Goal: Find contact information: Find contact information

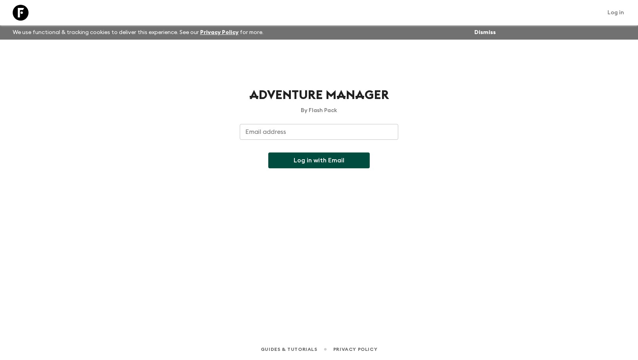
click at [322, 133] on input "Email address" at bounding box center [319, 132] width 159 height 16
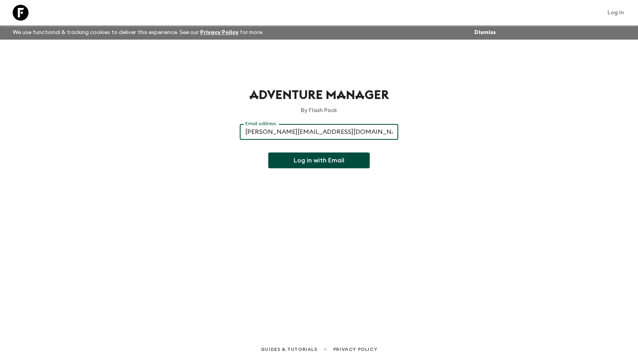
type input "[PERSON_NAME][EMAIL_ADDRESS][DOMAIN_NAME]"
click at [268, 153] on button "Log in with Email" at bounding box center [319, 161] width 102 height 16
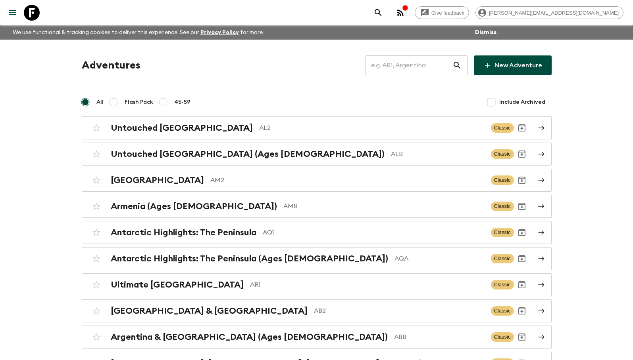
click at [406, 69] on input "text" at bounding box center [408, 65] width 87 height 22
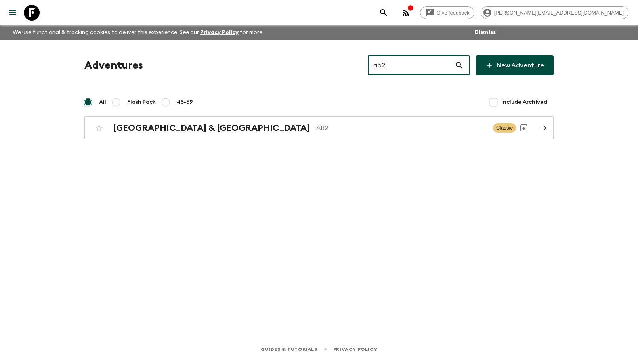
type input "ab2"
click at [240, 133] on div "Argentina & [GEOGRAPHIC_DATA] AB2" at bounding box center [300, 128] width 374 height 10
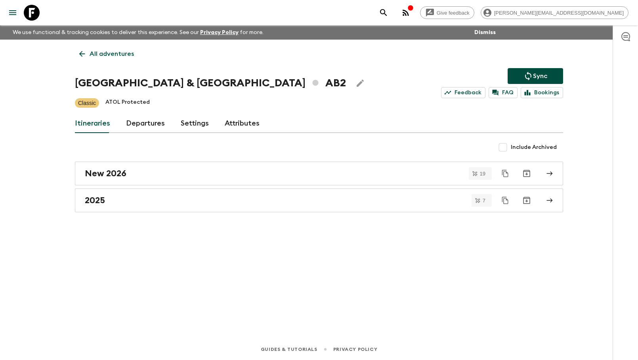
click at [172, 202] on div "2025" at bounding box center [312, 201] width 454 height 10
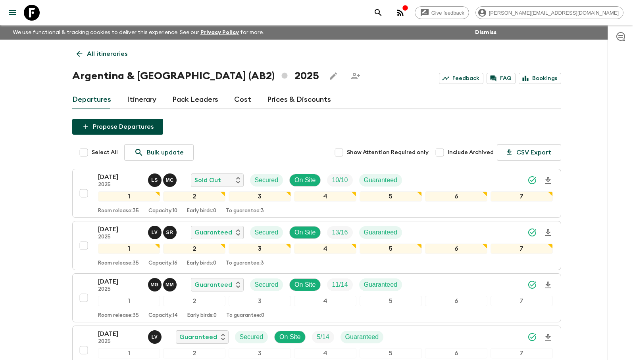
click at [166, 179] on p "M C" at bounding box center [170, 180] width 8 height 6
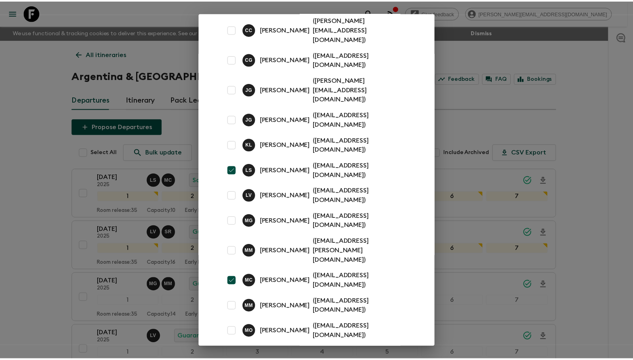
scroll to position [66, 0]
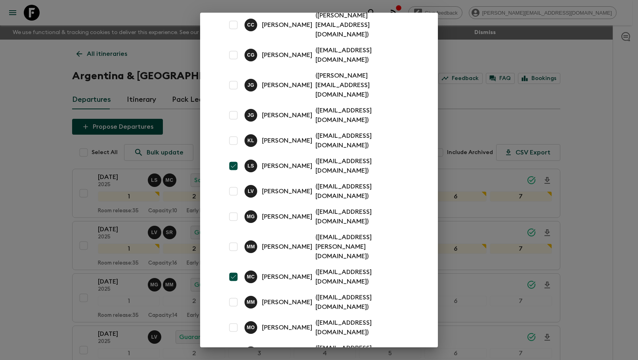
click at [339, 268] on p "( [EMAIL_ADDRESS][DOMAIN_NAME] )" at bounding box center [364, 277] width 97 height 19
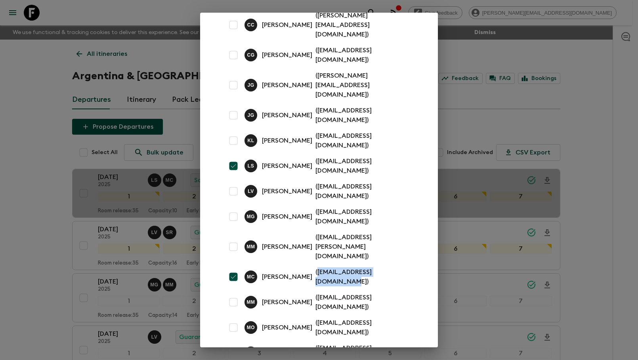
drag, startPoint x: 406, startPoint y: 69, endPoint x: 404, endPoint y: 227, distance: 157.4
click at [404, 268] on p "( [EMAIL_ADDRESS][DOMAIN_NAME] )" at bounding box center [364, 277] width 97 height 19
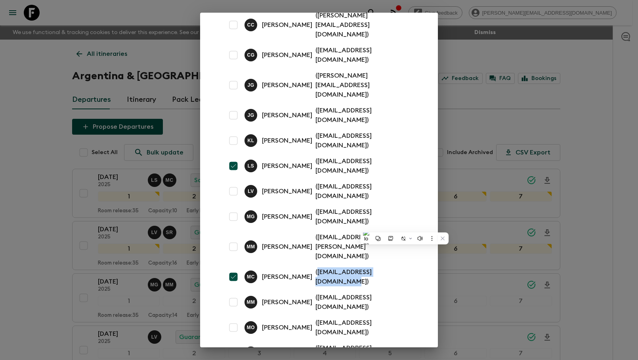
copy p "[EMAIL_ADDRESS][DOMAIN_NAME]"
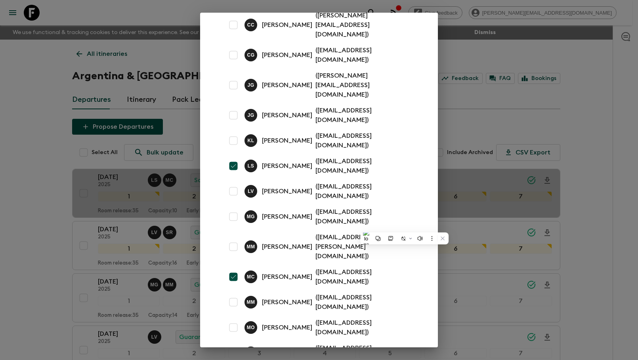
click at [521, 97] on div "Assign Pack Leaders A V [PERSON_NAME] ( [EMAIL_ADDRESS][DOMAIN_NAME] ) C C [PER…" at bounding box center [319, 180] width 638 height 360
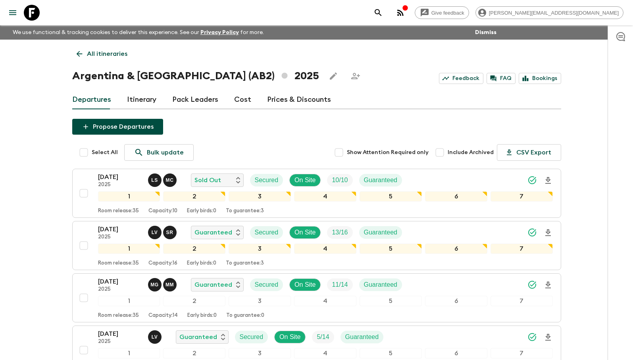
click at [91, 56] on p "All itineraries" at bounding box center [107, 54] width 40 height 10
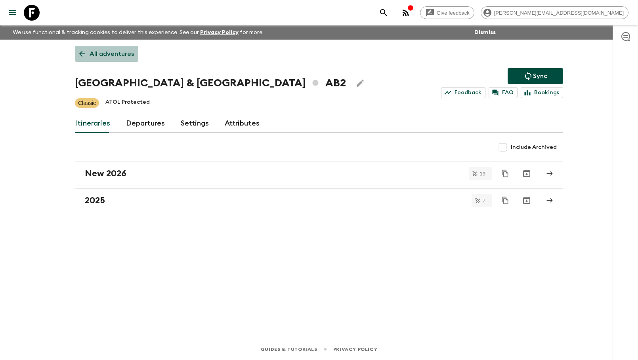
click at [103, 58] on p "All adventures" at bounding box center [112, 54] width 44 height 10
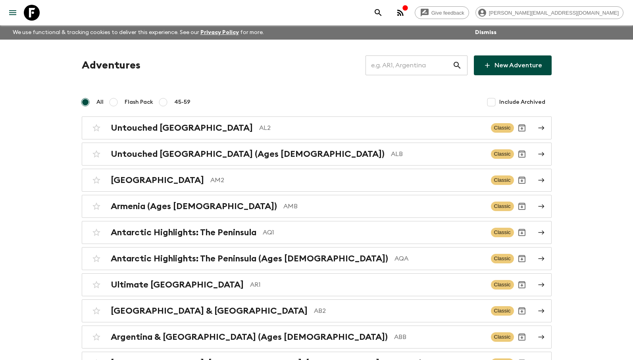
click at [415, 71] on input "text" at bounding box center [408, 65] width 87 height 22
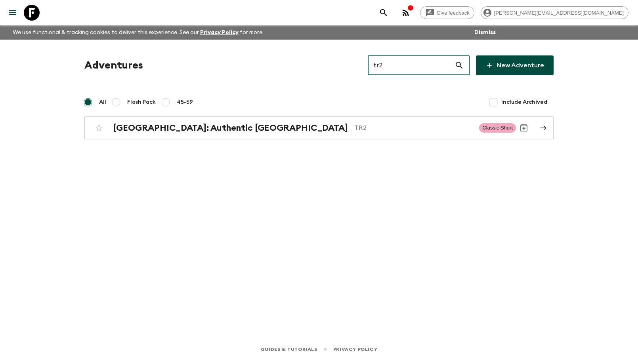
type input "tr2"
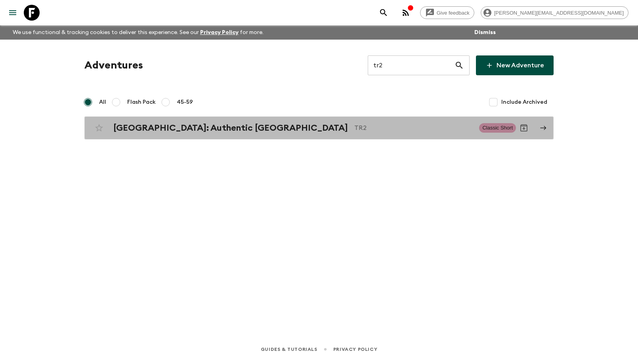
click at [174, 126] on h2 "[GEOGRAPHIC_DATA]: Authentic [GEOGRAPHIC_DATA]" at bounding box center [230, 128] width 235 height 10
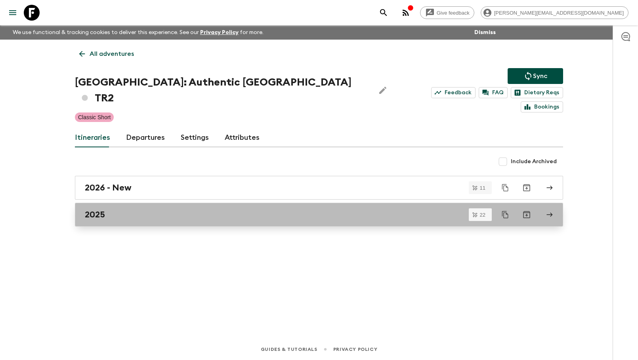
drag, startPoint x: 91, startPoint y: 56, endPoint x: 177, endPoint y: 208, distance: 174.2
click at [177, 208] on link "2025" at bounding box center [319, 215] width 489 height 24
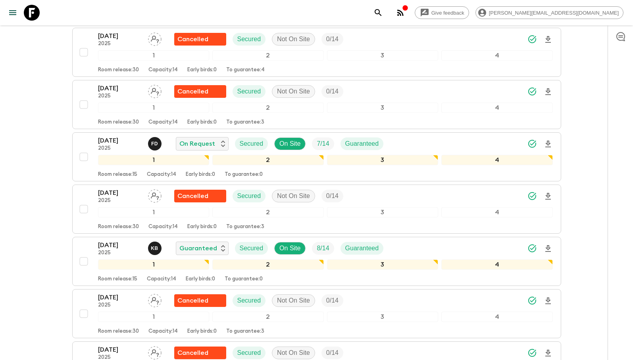
scroll to position [802, 0]
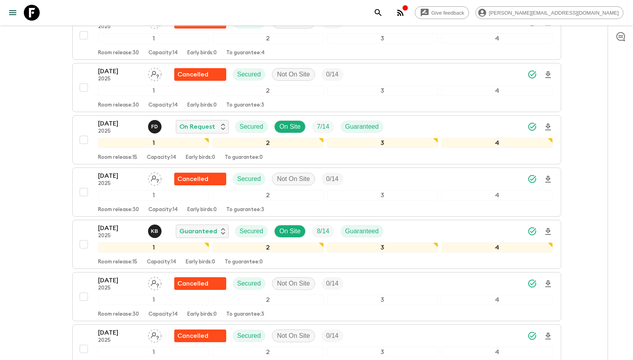
click at [447, 224] on div "[DATE] 2025 K B Guaranteed Secured On Site 8 / 14 Guaranteed" at bounding box center [325, 232] width 454 height 16
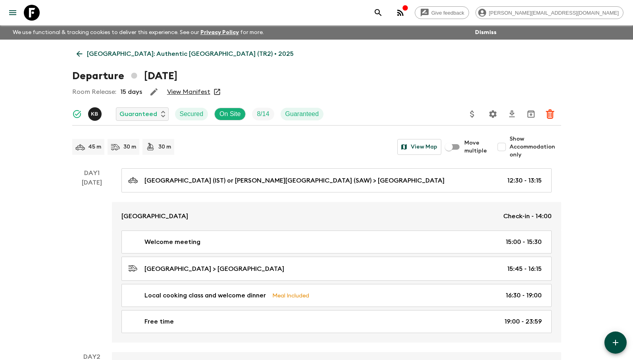
click at [97, 115] on p "K B" at bounding box center [95, 114] width 8 height 6
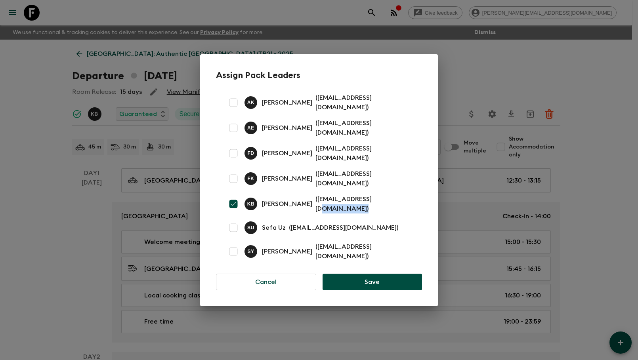
drag, startPoint x: 177, startPoint y: 208, endPoint x: 364, endPoint y: 200, distance: 187.3
click at [364, 200] on div "K B [PERSON_NAME] ( [EMAIL_ADDRESS][DOMAIN_NAME] )" at bounding box center [319, 204] width 206 height 25
drag, startPoint x: 364, startPoint y: 200, endPoint x: 376, endPoint y: 202, distance: 11.6
click at [376, 202] on p "( [EMAIL_ADDRESS][DOMAIN_NAME] )" at bounding box center [364, 204] width 97 height 19
copy p "[EMAIL_ADDRESS][DOMAIN_NAME]"
